Goal: Complete application form

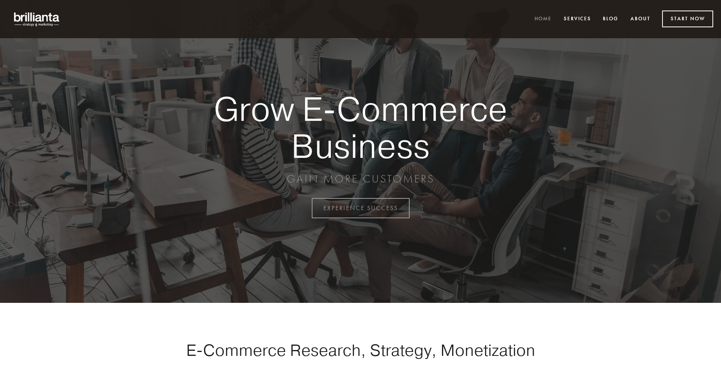
scroll to position [2045, 0]
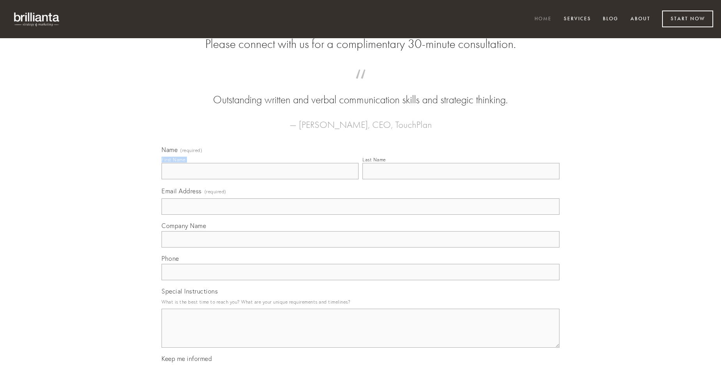
type input "[PERSON_NAME]"
click at [461, 179] on input "Last Name" at bounding box center [460, 171] width 197 height 16
type input "[PERSON_NAME]"
click at [360, 215] on input "Email Address (required)" at bounding box center [361, 207] width 398 height 16
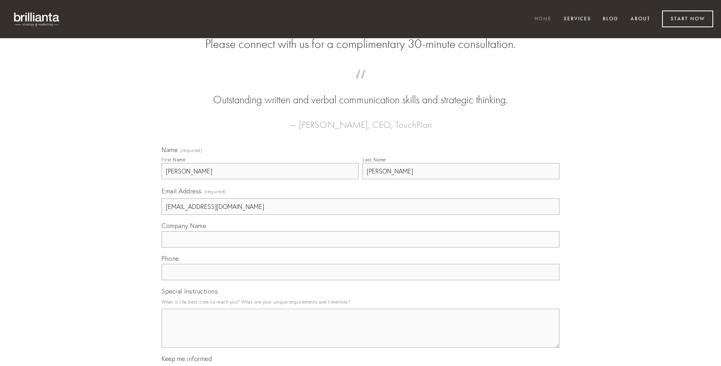
type input "[EMAIL_ADDRESS][DOMAIN_NAME]"
click at [360, 248] on input "Company Name" at bounding box center [361, 239] width 398 height 16
type input "crapula"
click at [360, 280] on input "text" at bounding box center [361, 272] width 398 height 16
click at [360, 335] on textarea "Special Instructions" at bounding box center [361, 328] width 398 height 39
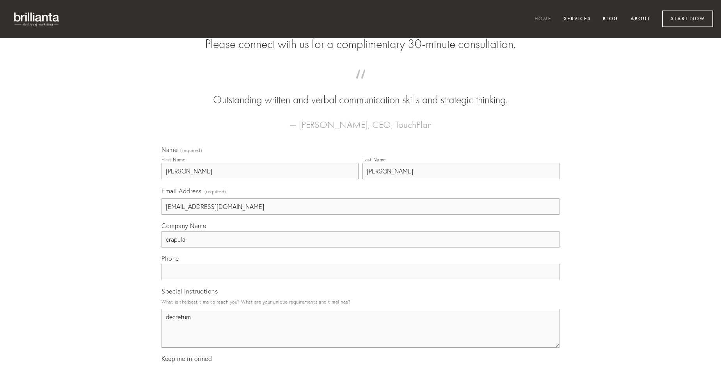
type textarea "decretum"
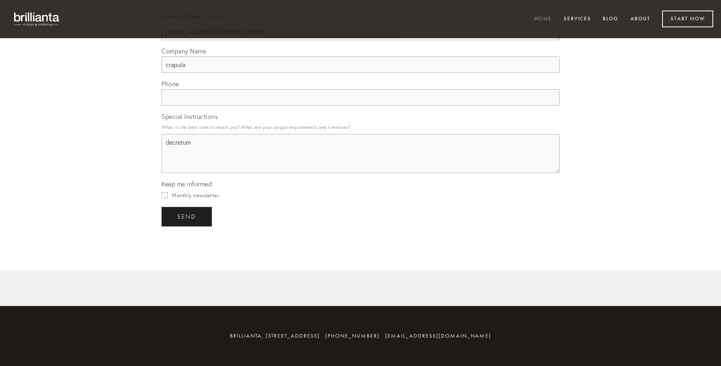
click at [187, 217] on span "send" at bounding box center [186, 216] width 19 height 7
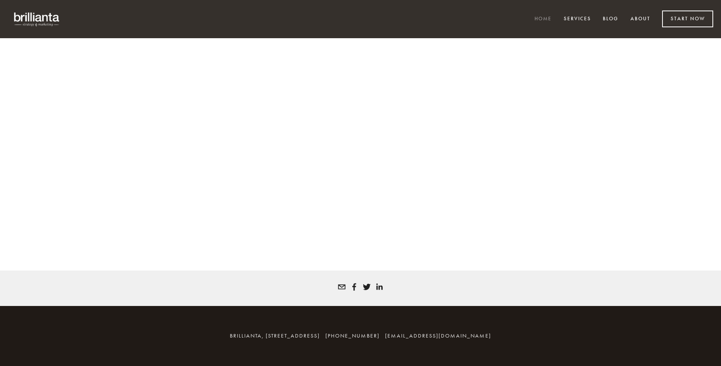
scroll to position [2034, 0]
